Goal: Information Seeking & Learning: Check status

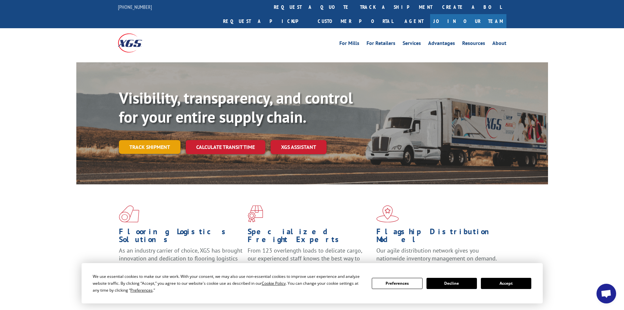
drag, startPoint x: 150, startPoint y: 141, endPoint x: 148, endPoint y: 135, distance: 6.1
click at [151, 141] on div "Visibility, transparency, and control for your entire supply chain. Track shipm…" at bounding box center [333, 133] width 429 height 91
click at [147, 140] on link "Track shipment" at bounding box center [150, 147] width 62 height 14
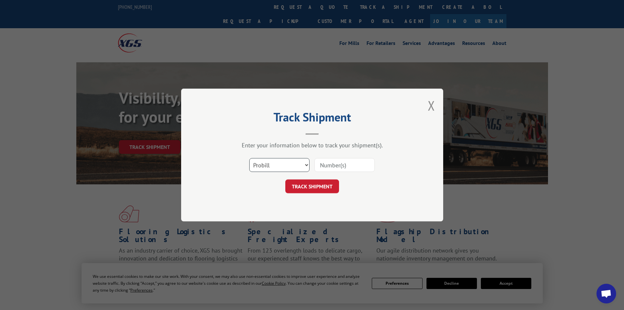
click at [268, 163] on select "Select category... Probill BOL PO" at bounding box center [279, 165] width 60 height 14
select select "po"
click at [249, 158] on select "Select category... Probill BOL PO" at bounding box center [279, 165] width 60 height 14
click at [318, 167] on input at bounding box center [345, 165] width 60 height 14
paste input "63515442"
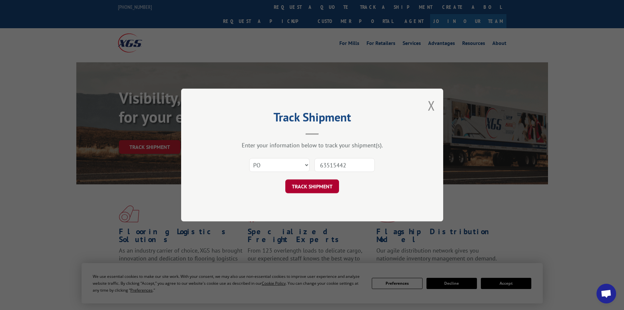
type input "63515442"
click at [317, 183] on button "TRACK SHIPMENT" at bounding box center [312, 186] width 54 height 14
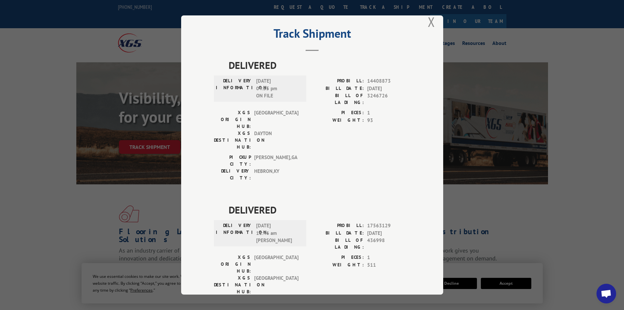
scroll to position [16, 0]
